Goal: Task Accomplishment & Management: Complete application form

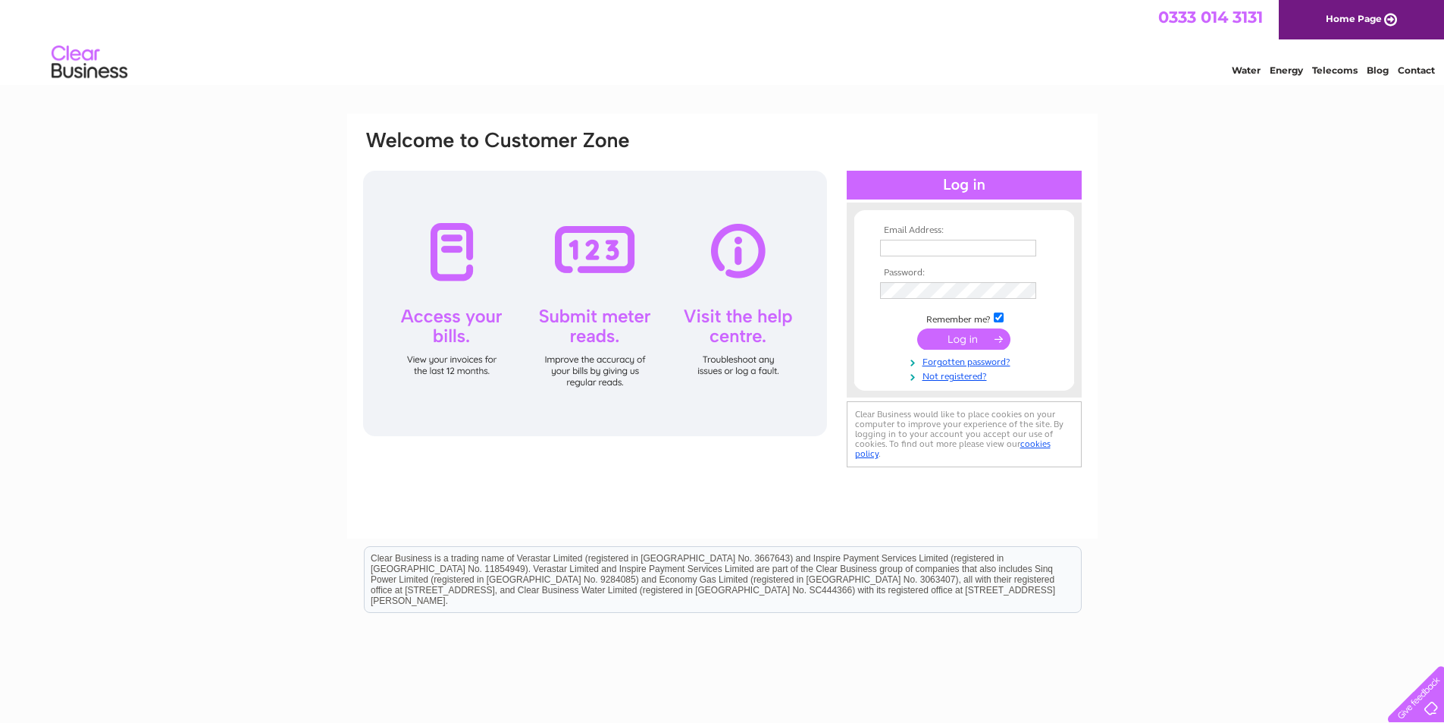
click at [948, 244] on input "text" at bounding box center [958, 248] width 156 height 17
click at [950, 250] on input "text" at bounding box center [959, 249] width 158 height 18
drag, startPoint x: 1361, startPoint y: 2, endPoint x: 891, endPoint y: 159, distance: 495.6
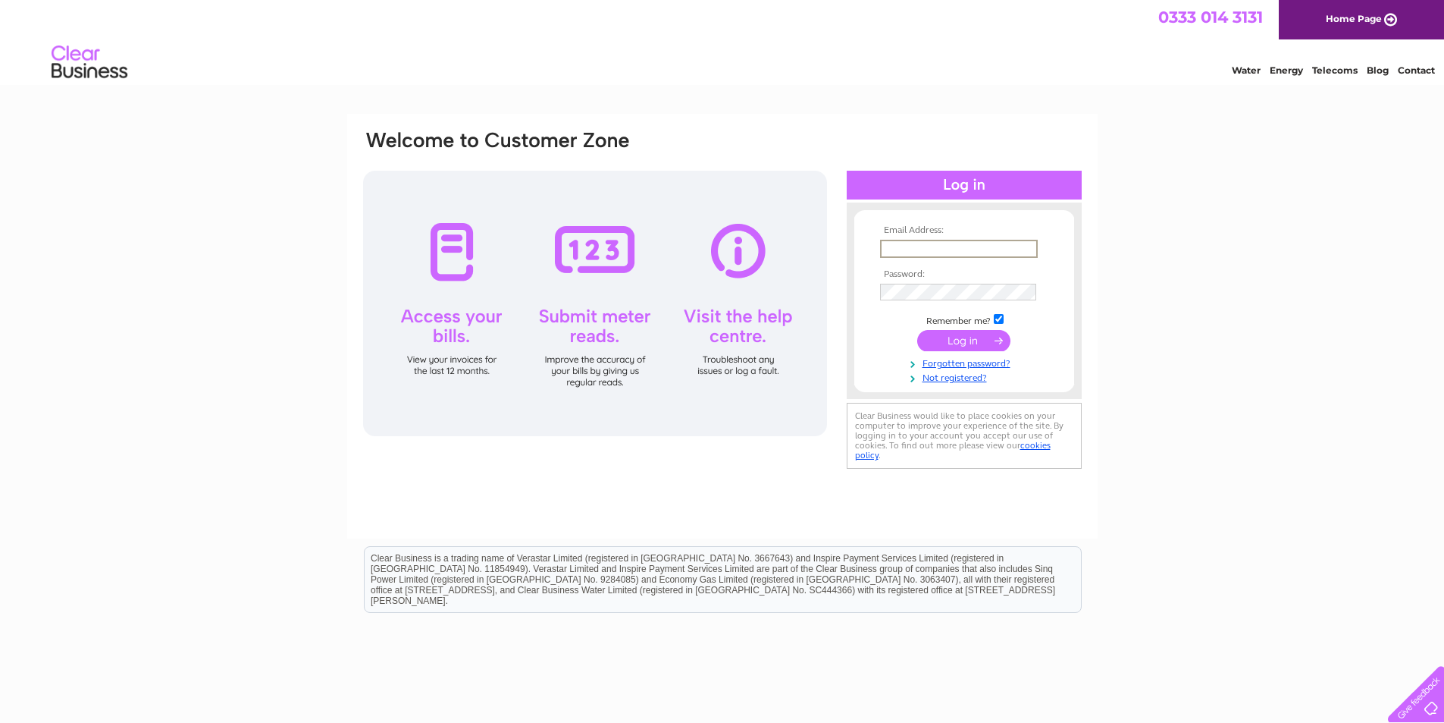
click at [859, 134] on div "Email Address: Password:" at bounding box center [723, 300] width 722 height 343
click at [890, 247] on input "text" at bounding box center [958, 248] width 156 height 17
paste input "[PERSON_NAME]"
type input "[PERSON_NAME]"
drag, startPoint x: 1025, startPoint y: 247, endPoint x: 635, endPoint y: 224, distance: 390.4
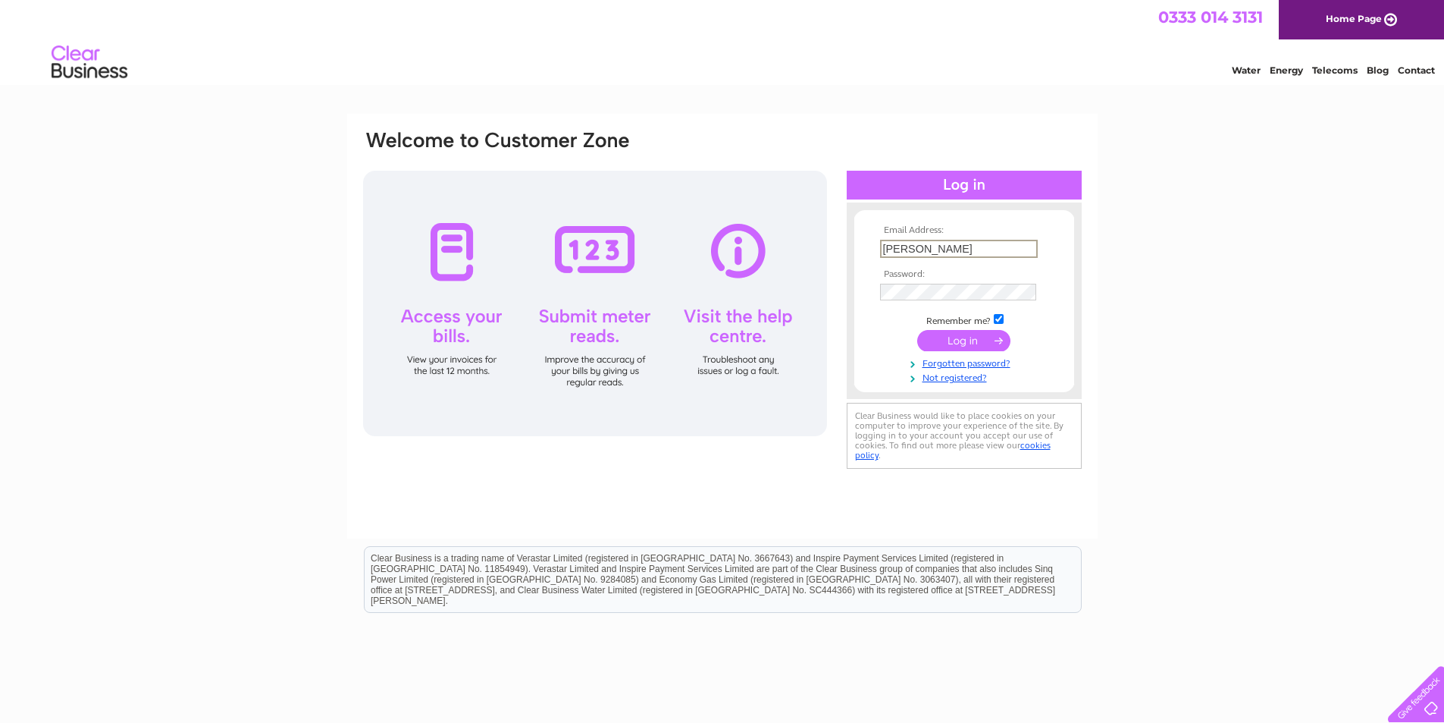
click at [635, 224] on div "Email Address: [PERSON_NAME] Password:" at bounding box center [723, 300] width 722 height 343
